Goal: Transaction & Acquisition: Purchase product/service

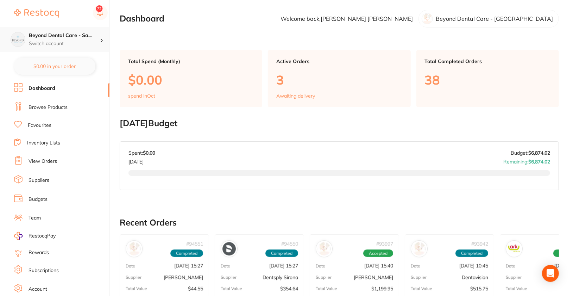
click at [73, 41] on p "Switch account" at bounding box center [64, 43] width 71 height 7
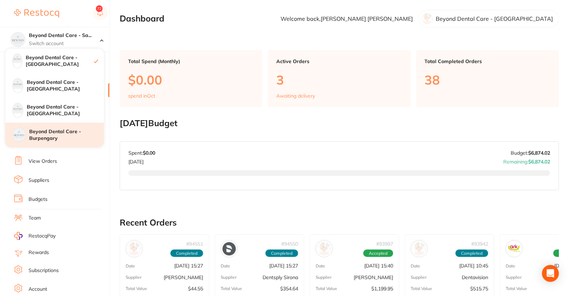
click at [84, 141] on h4 "Beyond Dental Care - Burpengary" at bounding box center [66, 135] width 75 height 14
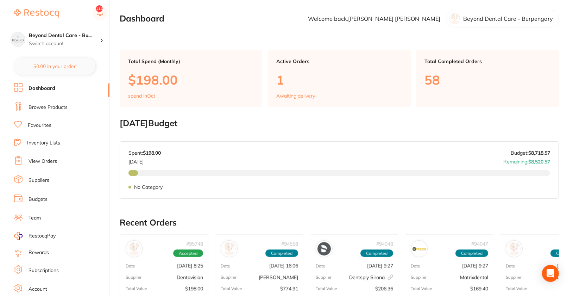
click at [55, 110] on li "Browse Products" at bounding box center [61, 107] width 95 height 11
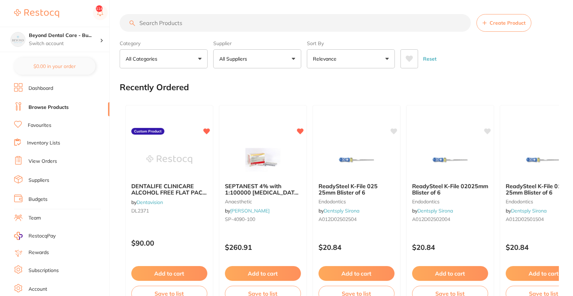
click at [266, 61] on button "All Suppliers" at bounding box center [257, 58] width 88 height 19
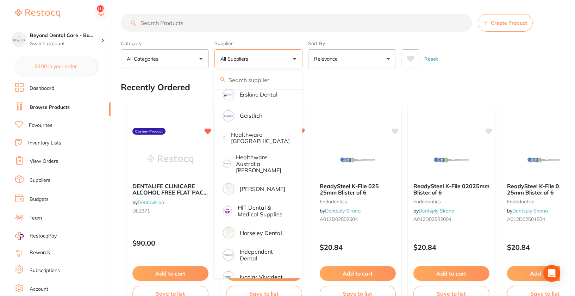
scroll to position [330, 0]
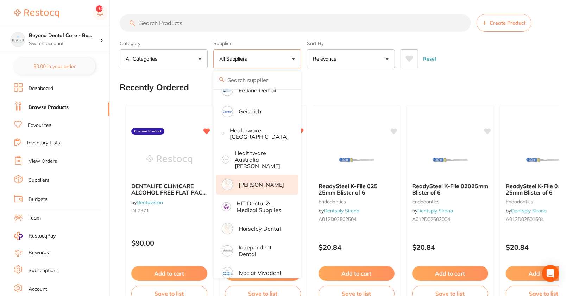
click at [273, 181] on p "[PERSON_NAME]" at bounding box center [261, 184] width 45 height 6
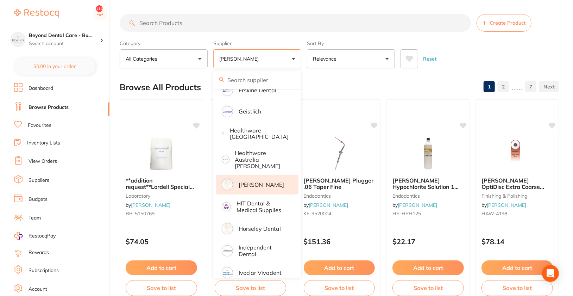
click at [530, 51] on div "Reset" at bounding box center [477, 56] width 153 height 25
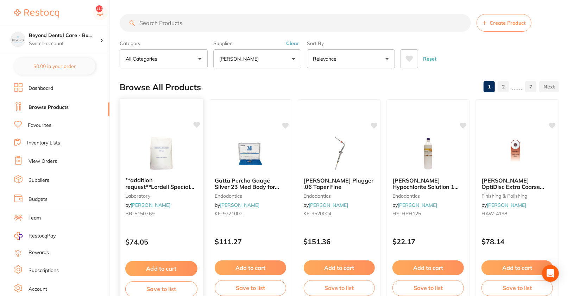
click at [198, 122] on icon at bounding box center [196, 125] width 7 height 6
click at [164, 137] on img at bounding box center [161, 154] width 46 height 36
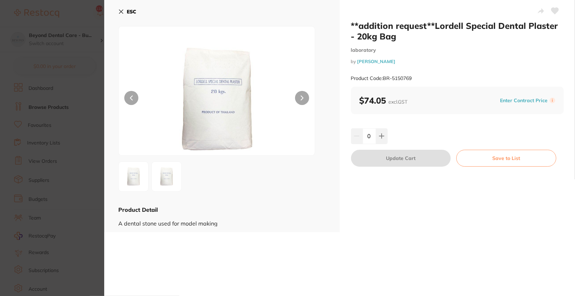
click at [556, 10] on icon at bounding box center [554, 11] width 7 height 6
click at [136, 11] on b "ESC" at bounding box center [132, 11] width 10 height 6
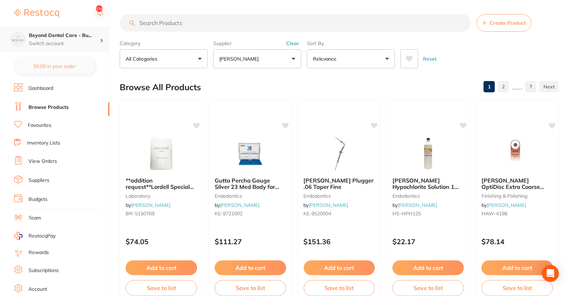
click at [108, 35] on div "Beyond Dental Care - Bu... Switch account" at bounding box center [54, 39] width 109 height 25
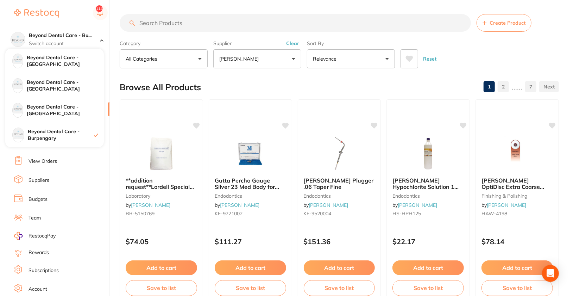
click at [329, 81] on div "Browse All Products 1 2 ...... 7" at bounding box center [339, 87] width 439 height 24
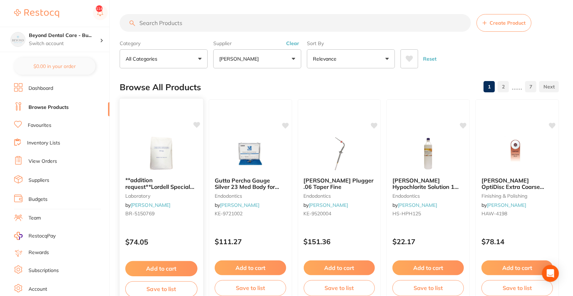
click at [182, 150] on img at bounding box center [161, 154] width 46 height 36
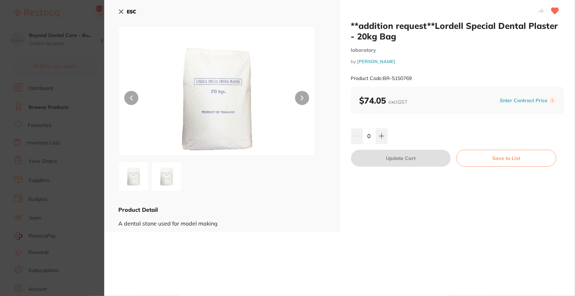
click at [121, 12] on icon at bounding box center [121, 12] width 4 height 4
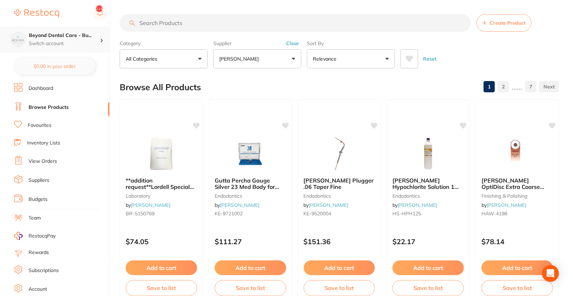
click at [81, 39] on h4 "Beyond Dental Care - Bu..." at bounding box center [64, 35] width 71 height 7
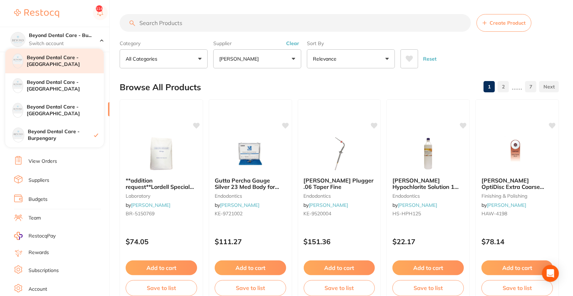
click at [63, 67] on h4 "Beyond Dental Care - Sandstone Point" at bounding box center [65, 61] width 77 height 14
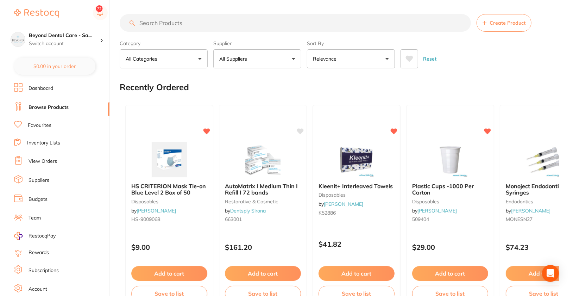
click at [268, 62] on button "All Suppliers" at bounding box center [257, 58] width 88 height 19
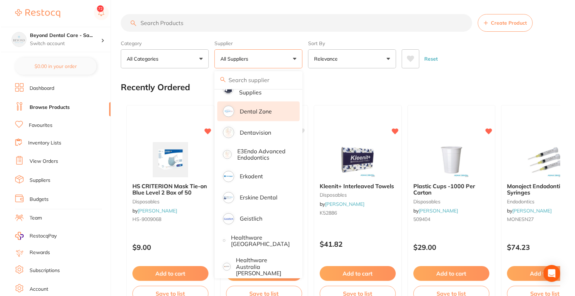
scroll to position [295, 0]
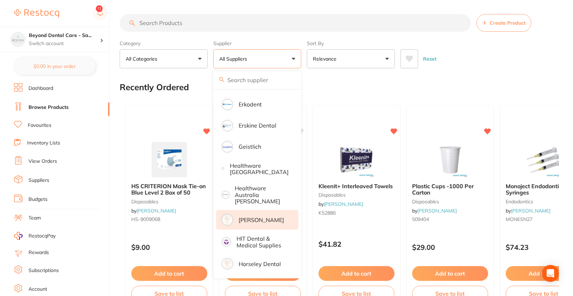
click at [265, 217] on p "[PERSON_NAME]" at bounding box center [261, 220] width 45 height 6
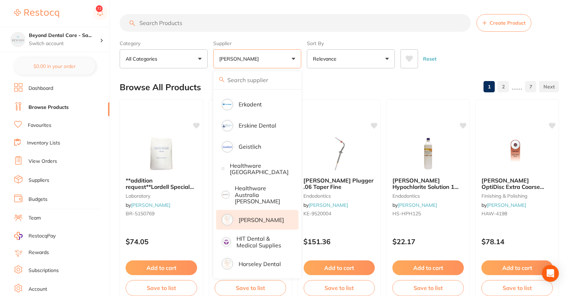
click at [555, 43] on div "Category All Categories All Categories anaesthetic articulating burs crown & br…" at bounding box center [339, 52] width 439 height 31
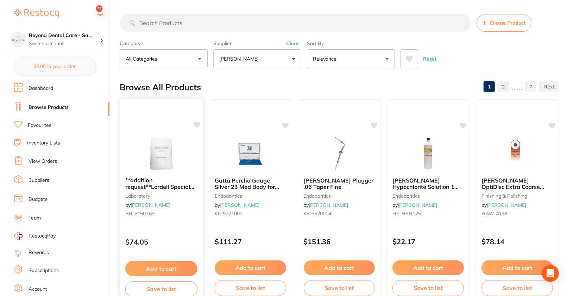
click at [140, 146] on img at bounding box center [161, 154] width 46 height 36
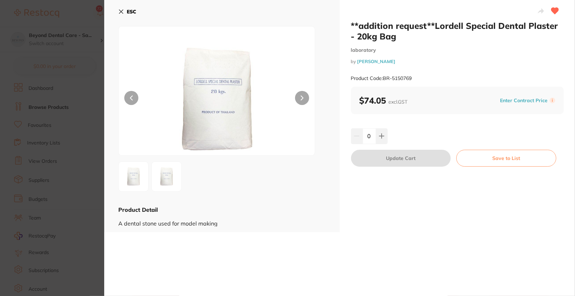
click at [132, 13] on b "ESC" at bounding box center [132, 11] width 10 height 6
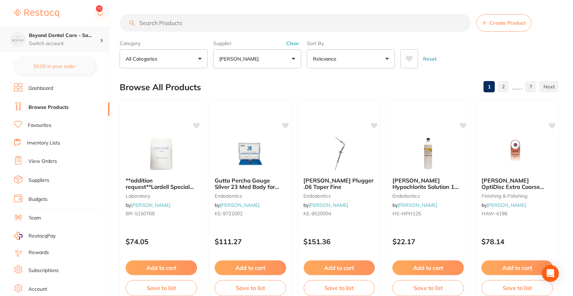
click at [90, 43] on p "Switch account" at bounding box center [64, 43] width 71 height 7
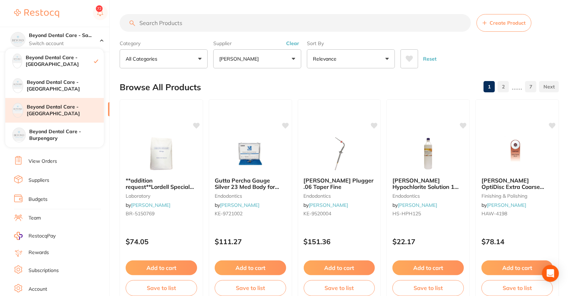
click at [80, 115] on h4 "Beyond Dental Care - Hamilton" at bounding box center [65, 111] width 77 height 14
click at [80, 115] on h4 "Beyond Dental Care - Hamilton" at bounding box center [60, 111] width 68 height 14
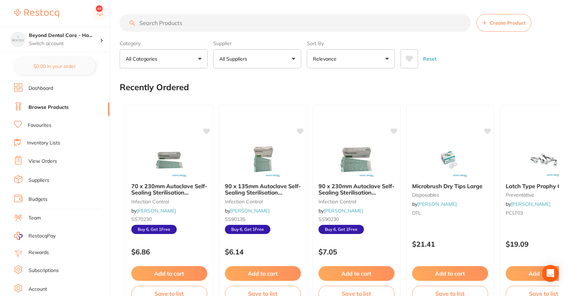
click at [273, 57] on button "All Suppliers" at bounding box center [257, 58] width 88 height 19
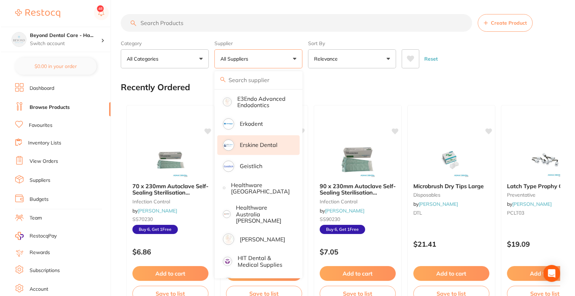
scroll to position [344, 0]
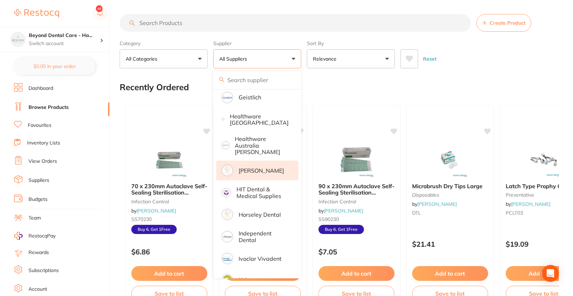
click at [271, 167] on p "[PERSON_NAME]" at bounding box center [261, 170] width 45 height 6
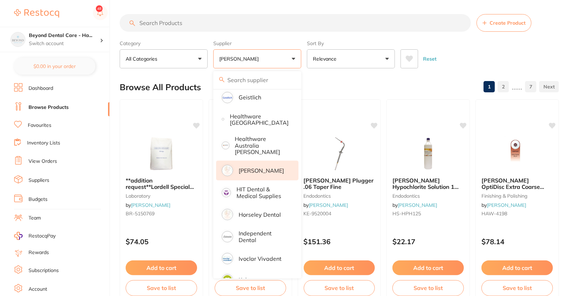
click at [523, 54] on div "Reset" at bounding box center [477, 56] width 153 height 25
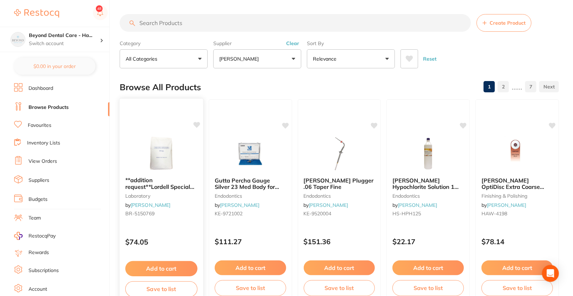
click at [169, 160] on img at bounding box center [161, 154] width 46 height 36
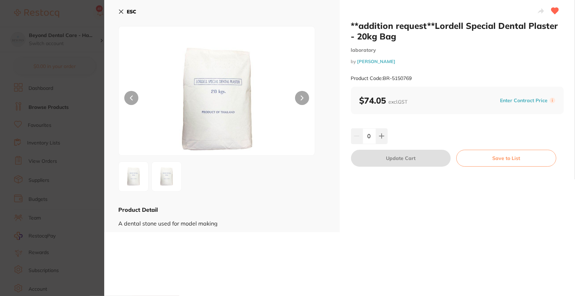
click at [130, 14] on b "ESC" at bounding box center [132, 11] width 10 height 6
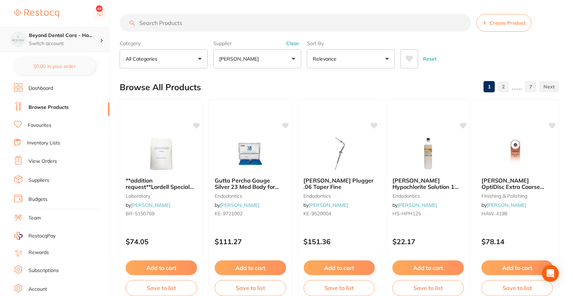
click at [100, 41] on div at bounding box center [104, 39] width 9 height 6
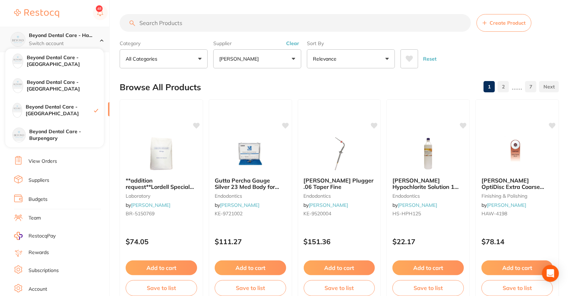
click at [100, 41] on icon at bounding box center [102, 40] width 4 height 2
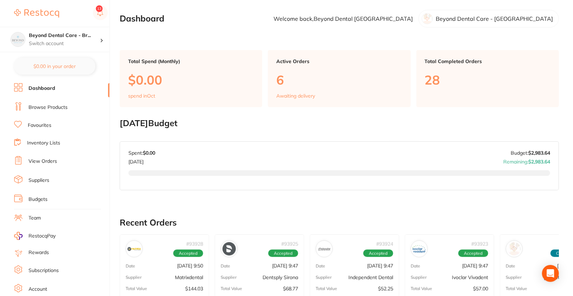
click at [57, 110] on link "Browse Products" at bounding box center [48, 107] width 39 height 7
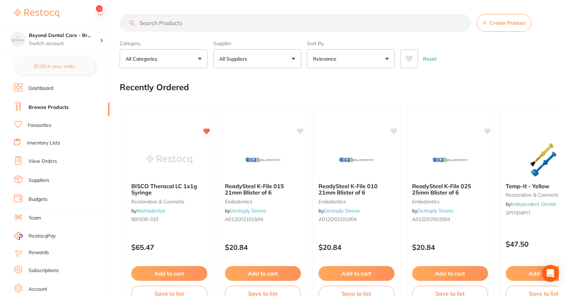
click at [252, 61] on button "All Suppliers" at bounding box center [257, 58] width 88 height 19
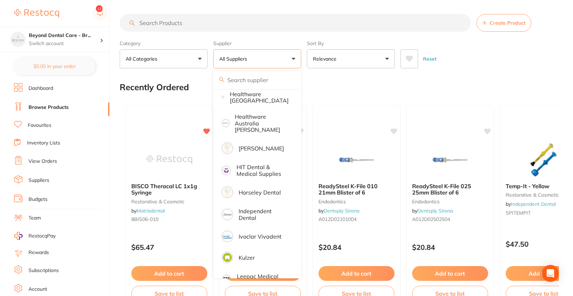
scroll to position [371, 0]
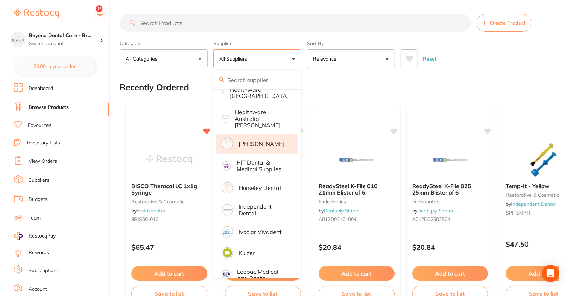
click at [269, 140] on p "[PERSON_NAME]" at bounding box center [261, 143] width 45 height 6
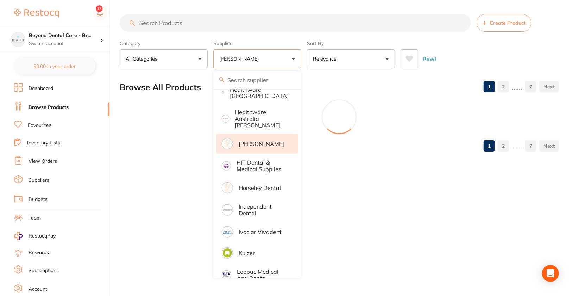
click at [542, 54] on div "Reset" at bounding box center [477, 56] width 153 height 25
